Goal: Check status: Check status

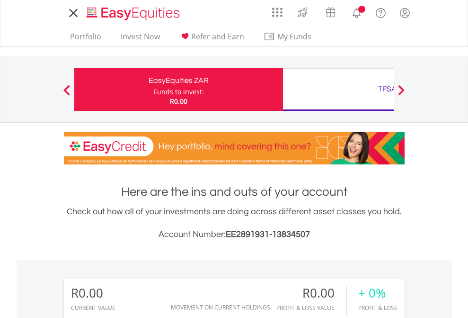
scroll to position [91, 149]
click at [154, 89] on div "Funds to invest:" at bounding box center [179, 91] width 50 height 9
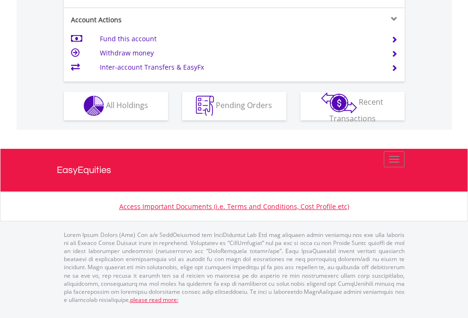
scroll to position [885, 0]
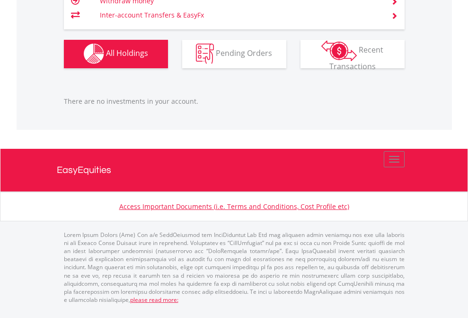
scroll to position [91, 149]
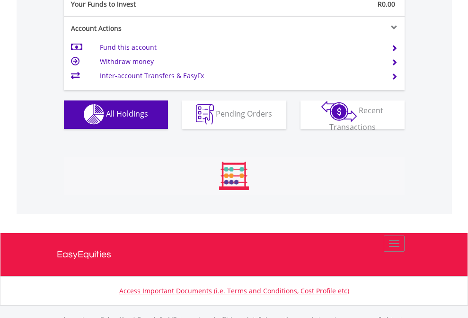
scroll to position [937, 0]
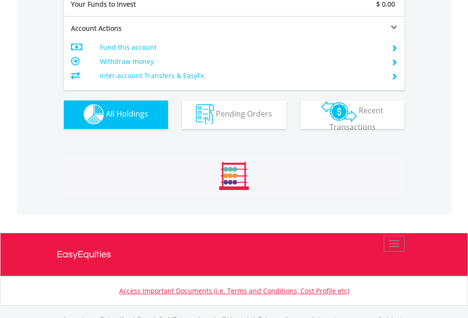
scroll to position [937, 0]
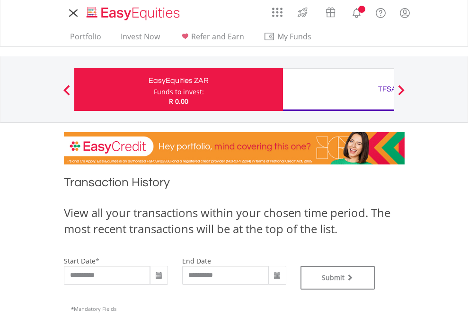
type input "**********"
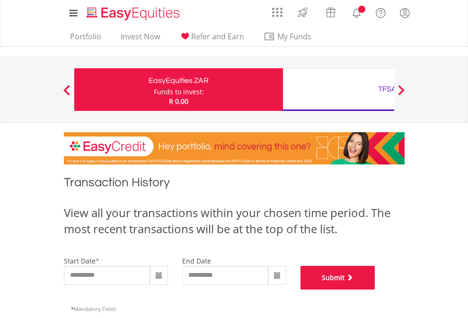
click at [375, 289] on button "Submit" at bounding box center [338, 278] width 75 height 24
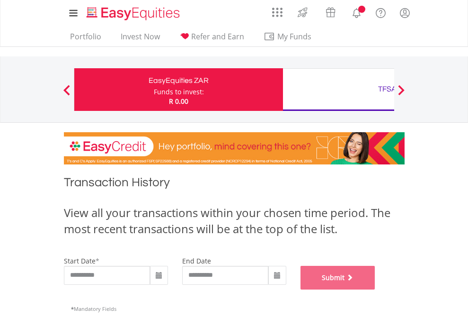
scroll to position [384, 0]
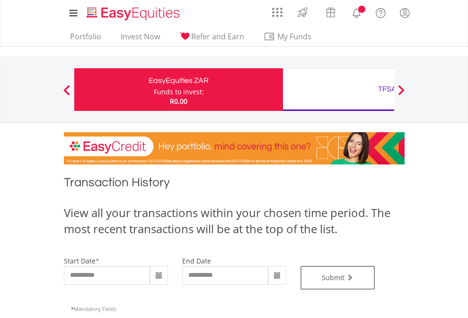
click at [338, 89] on div "TFSA" at bounding box center [387, 88] width 197 height 13
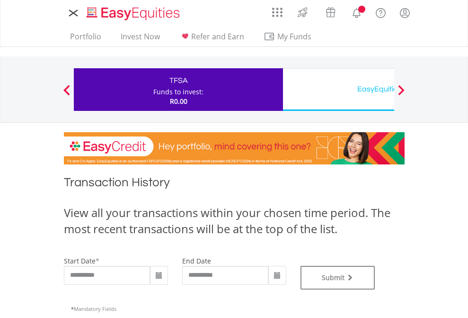
type input "**********"
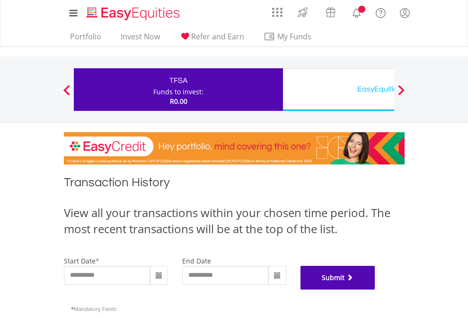
click at [375, 289] on button "Submit" at bounding box center [338, 278] width 75 height 24
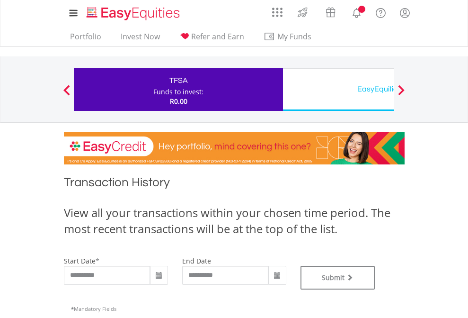
click at [338, 89] on div "EasyEquities USD" at bounding box center [387, 88] width 197 height 13
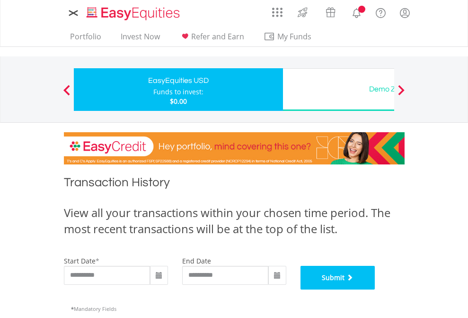
click at [375, 289] on button "Submit" at bounding box center [338, 278] width 75 height 24
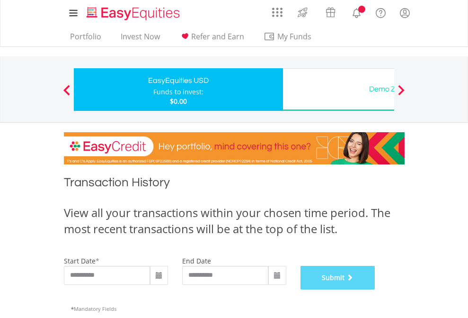
scroll to position [384, 0]
